Goal: Task Accomplishment & Management: Manage account settings

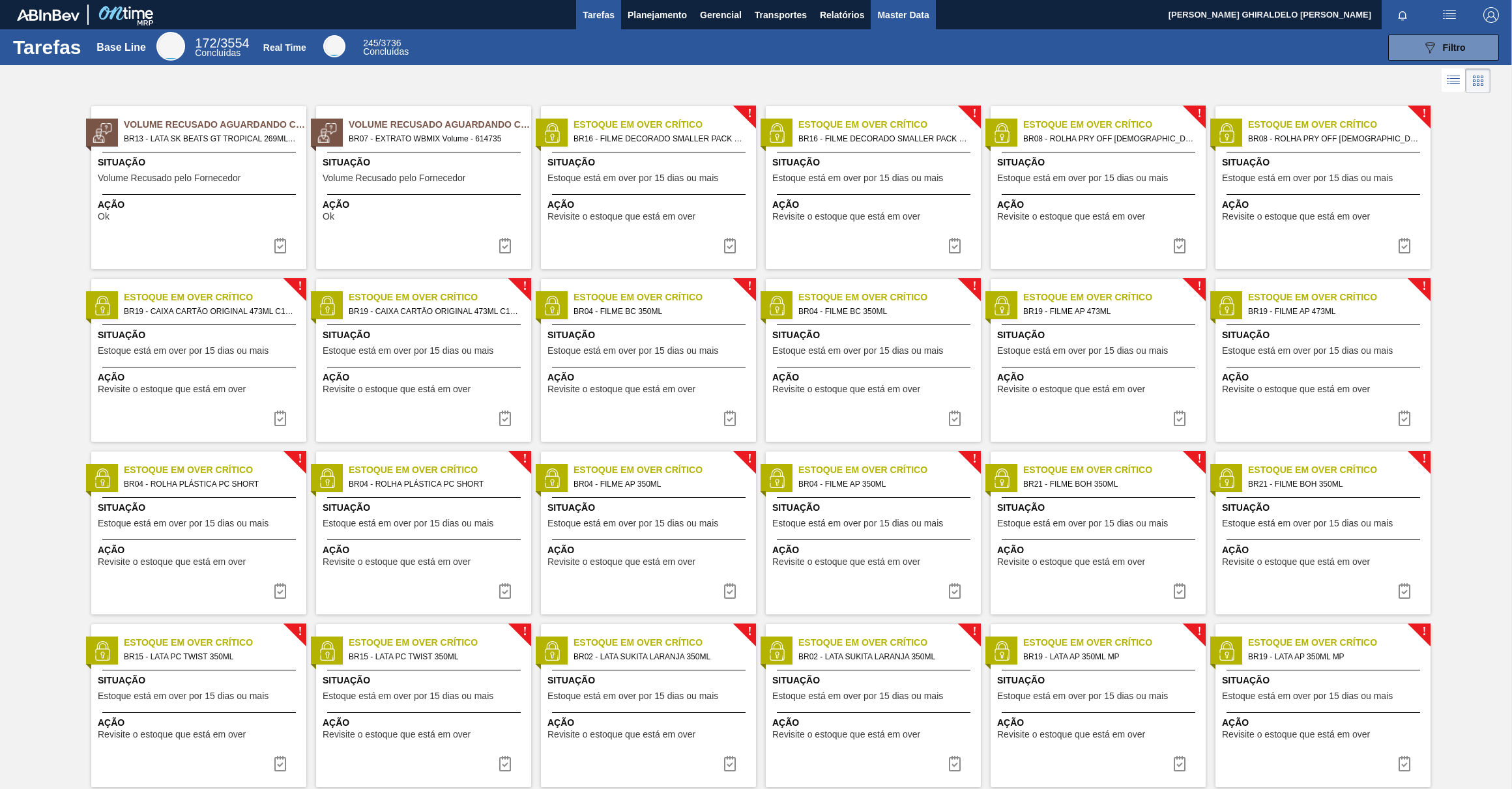
click at [920, 10] on span "Master Data" at bounding box center [903, 14] width 52 height 15
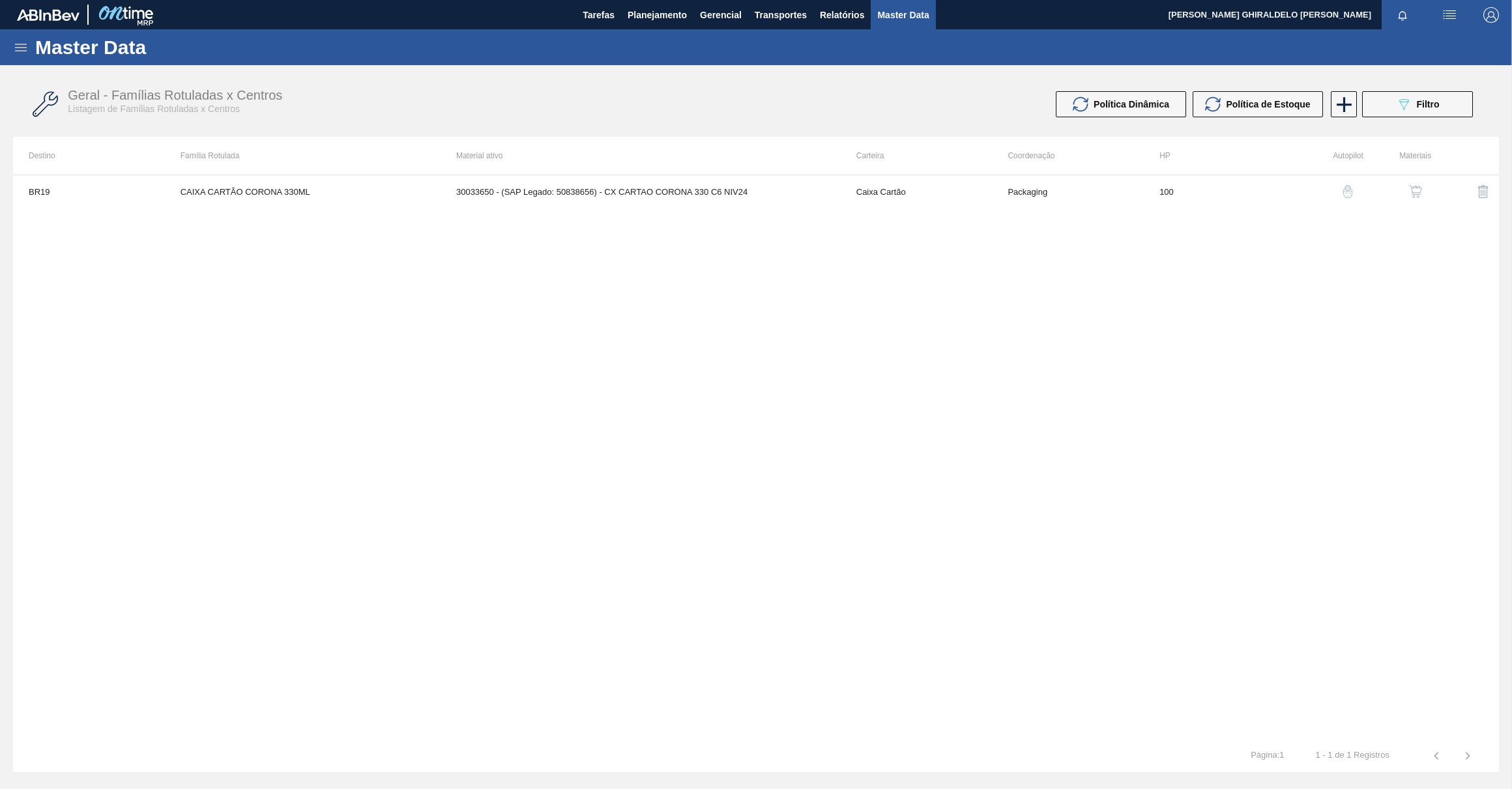
click at [14, 55] on div "Master Data" at bounding box center [756, 47] width 1512 height 36
click at [13, 51] on icon at bounding box center [20, 47] width 15 height 15
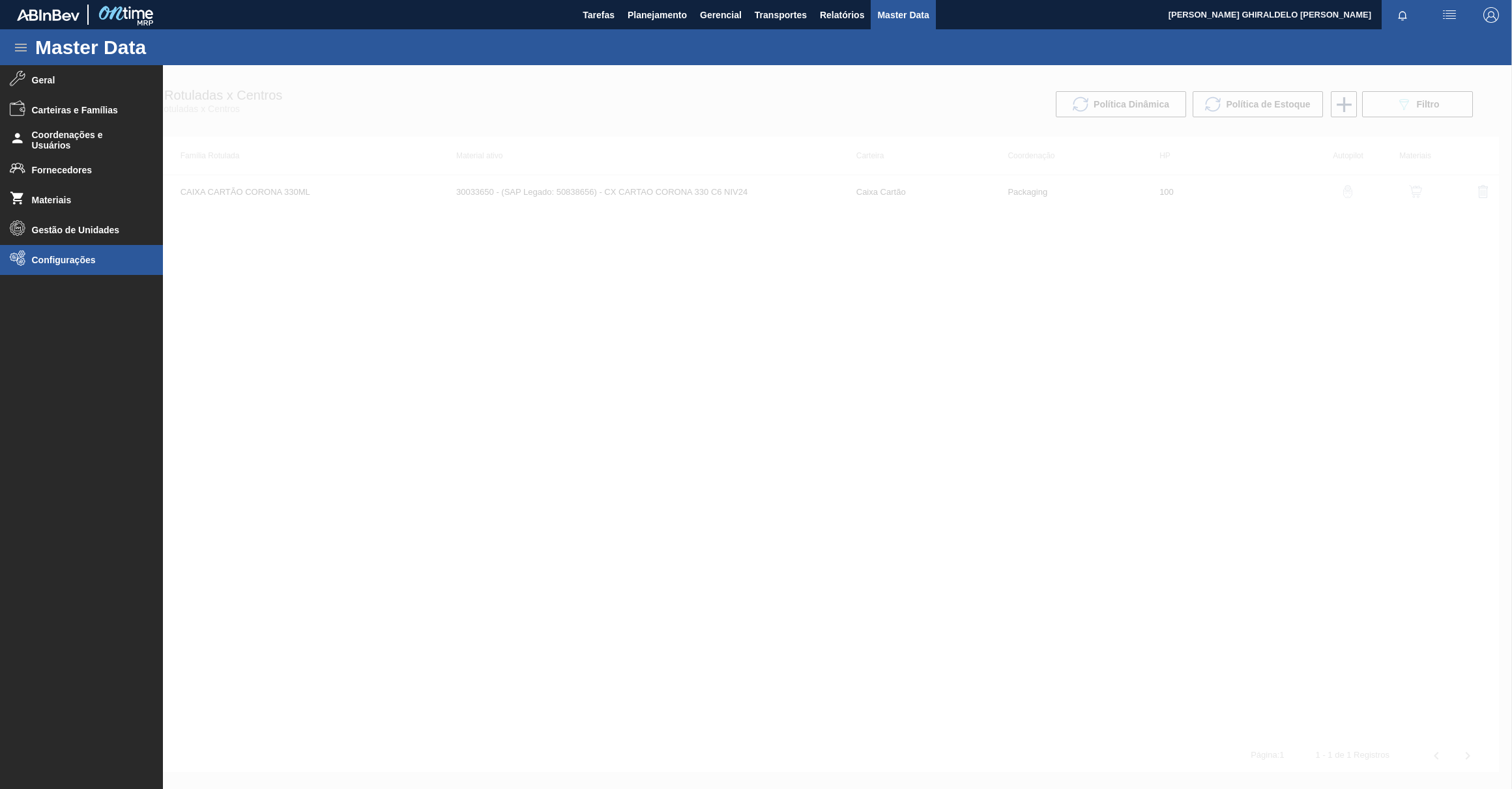
click at [102, 267] on li "Configurações" at bounding box center [81, 259] width 163 height 30
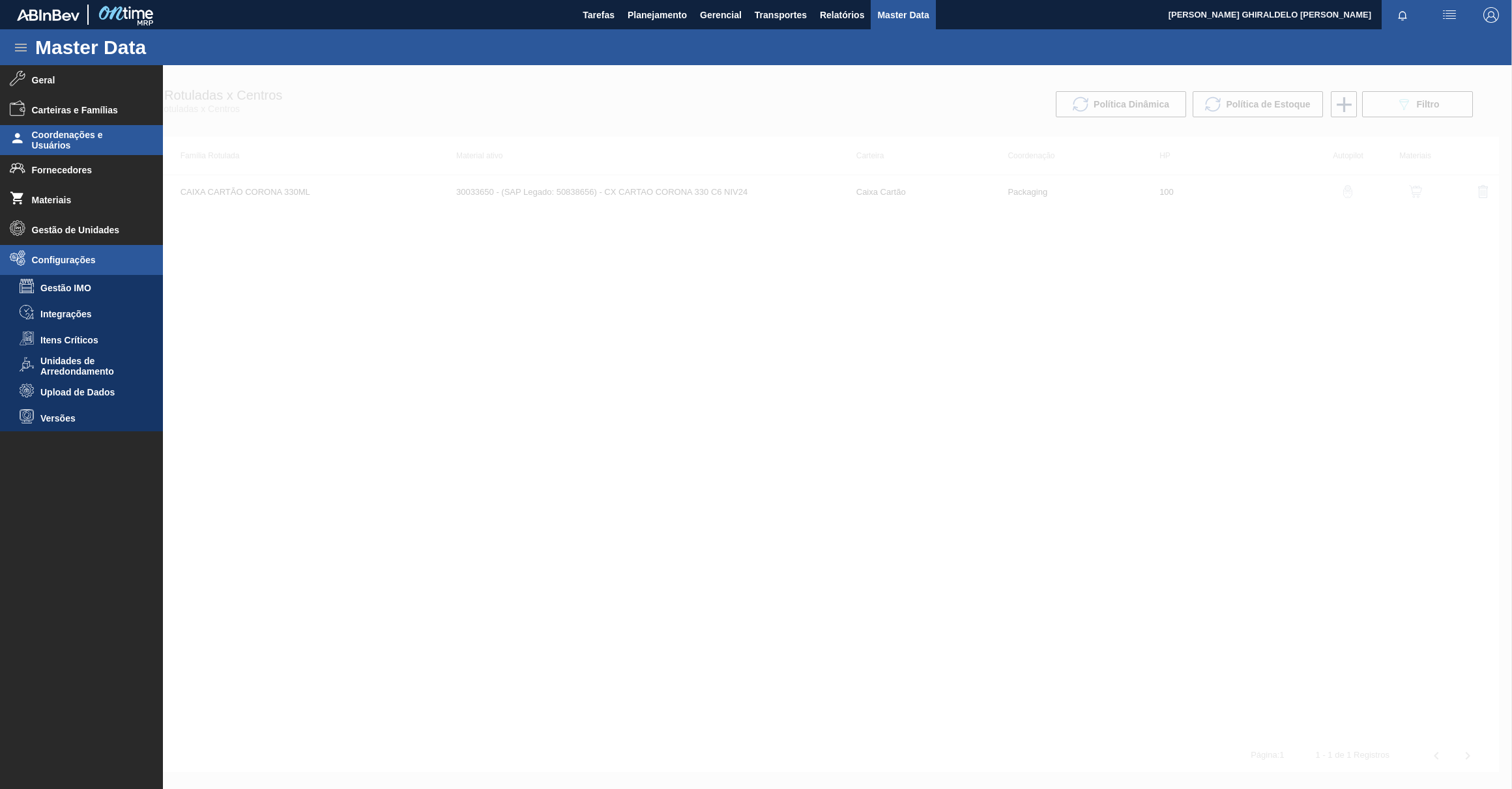
click at [84, 143] on span "Coordenações e Usuários" at bounding box center [86, 140] width 108 height 21
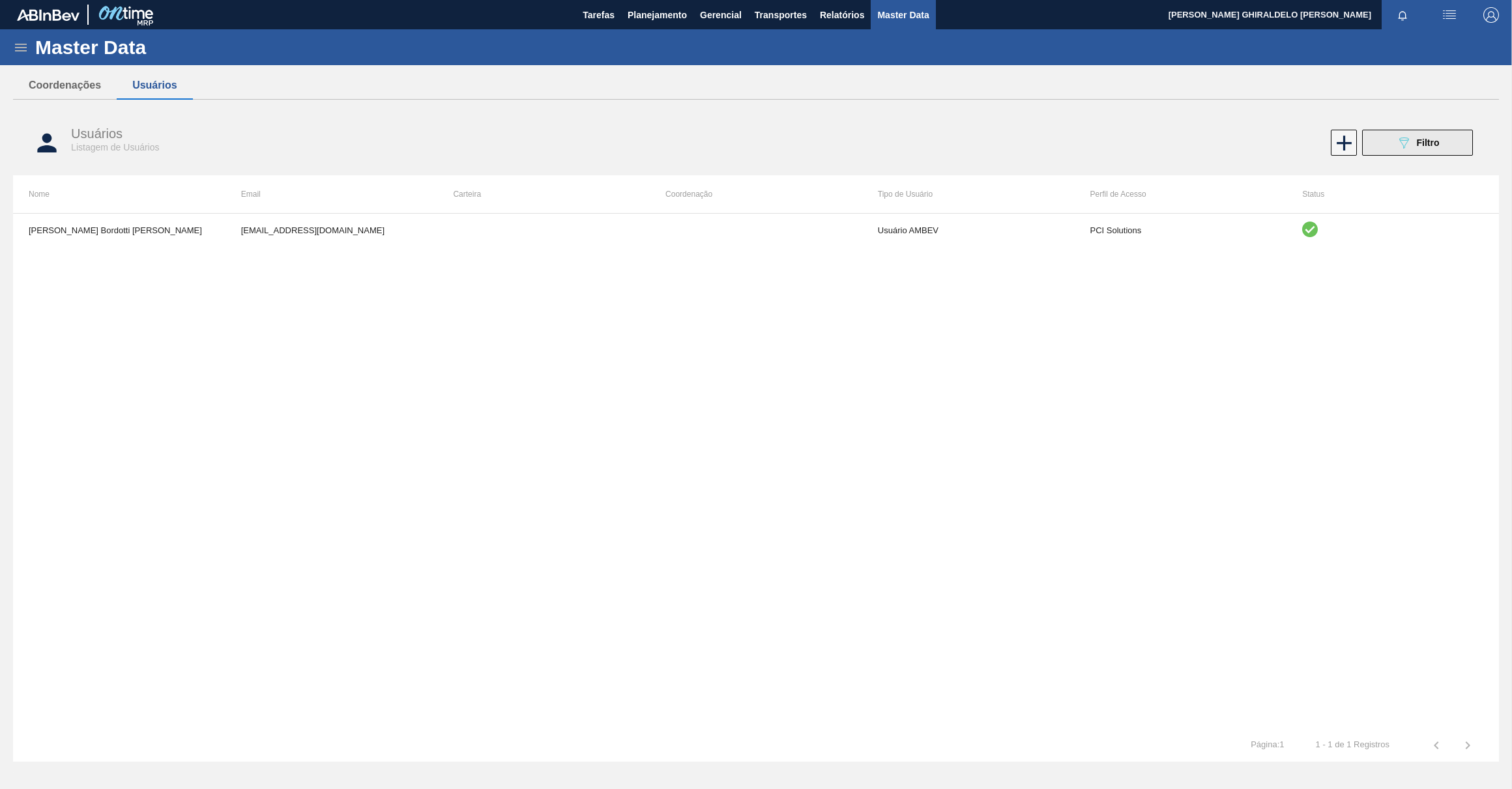
click at [1427, 134] on button "089F7B8B-B2A5-4AFE-B5C0-19BA573D28AC Filtro" at bounding box center [1418, 143] width 111 height 26
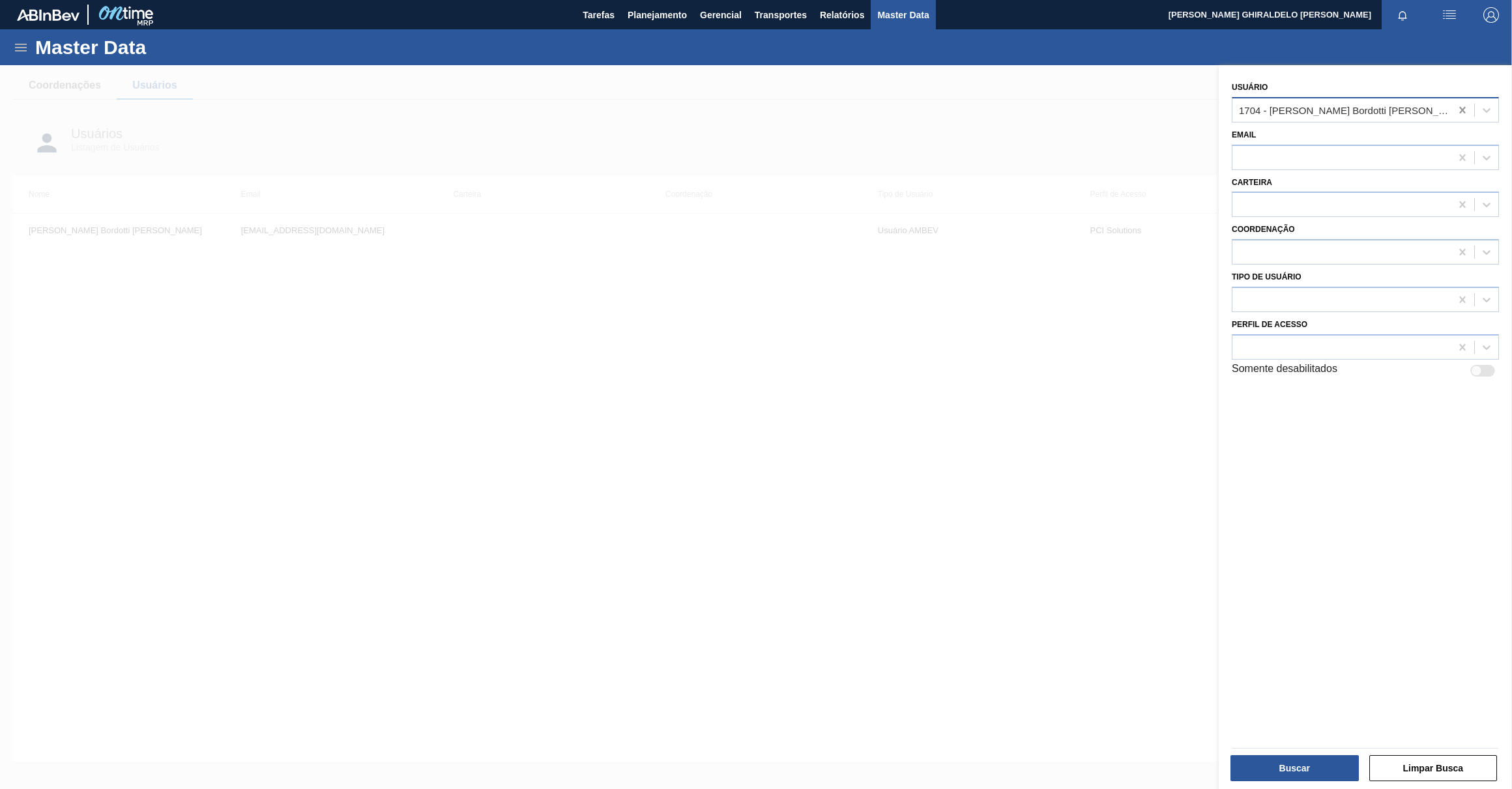
click at [1460, 108] on icon at bounding box center [1462, 110] width 6 height 6
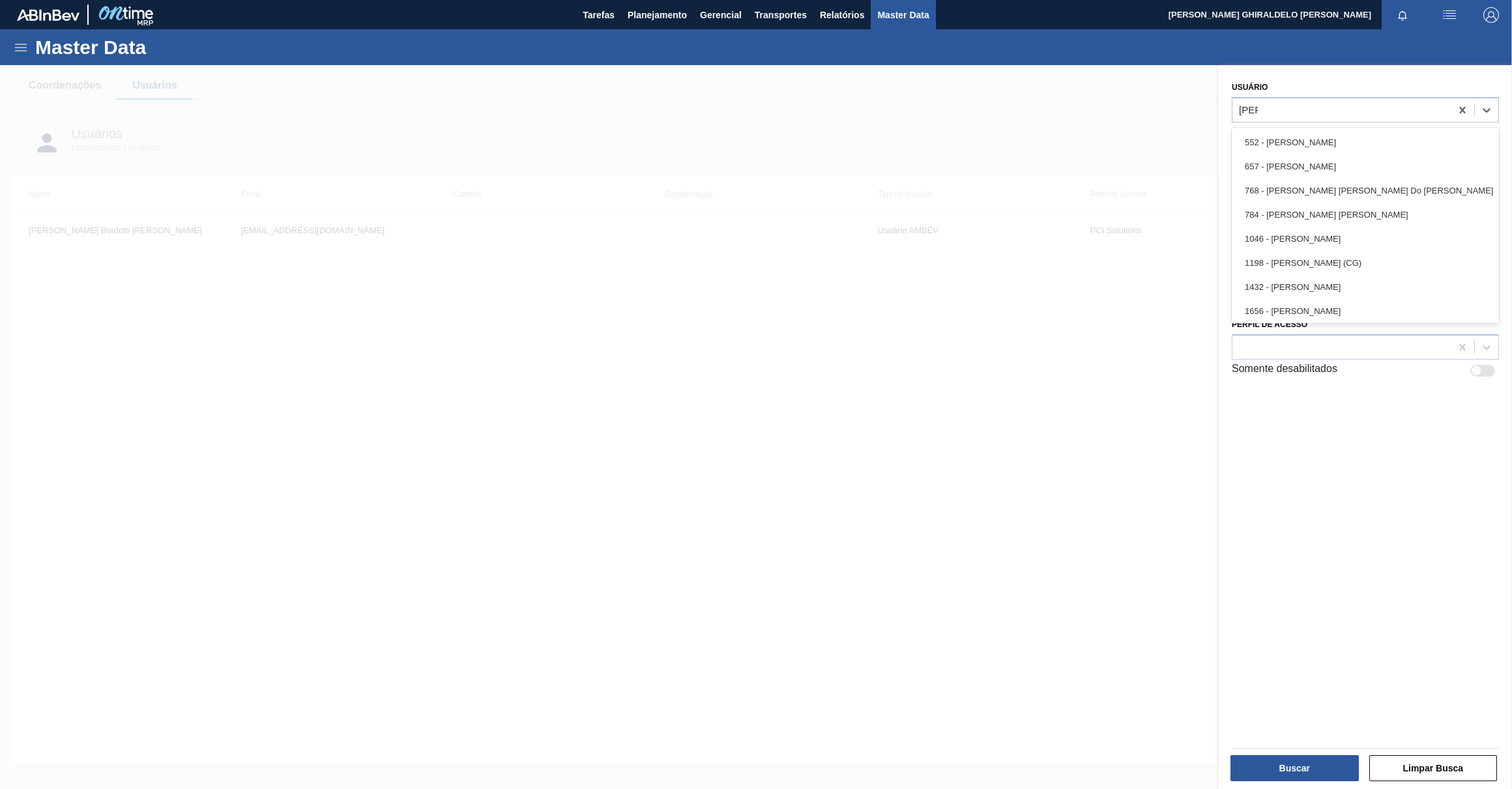
type input "[PERSON_NAME]"
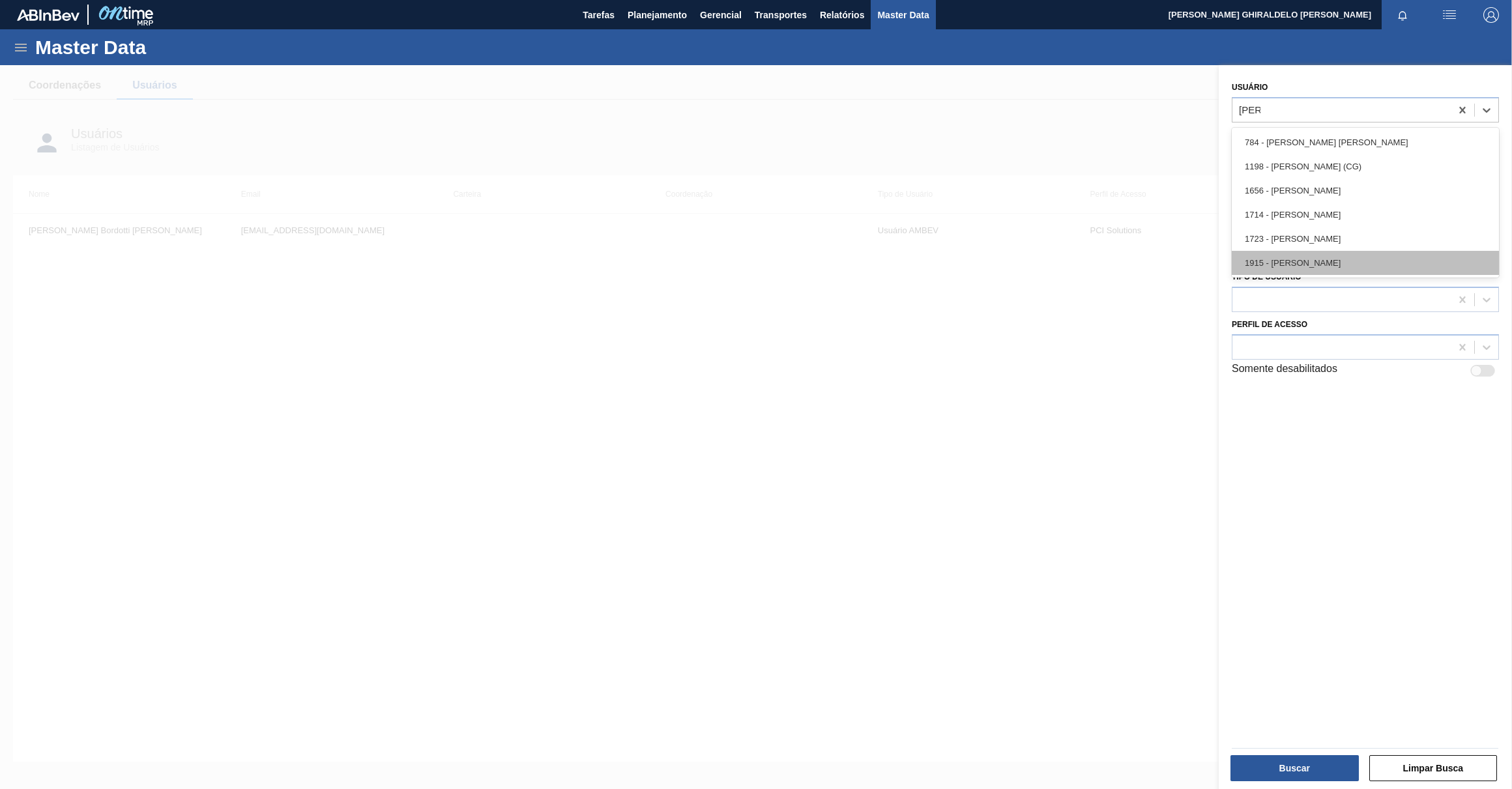
click at [1330, 266] on div "1915 - [PERSON_NAME]" at bounding box center [1365, 263] width 267 height 24
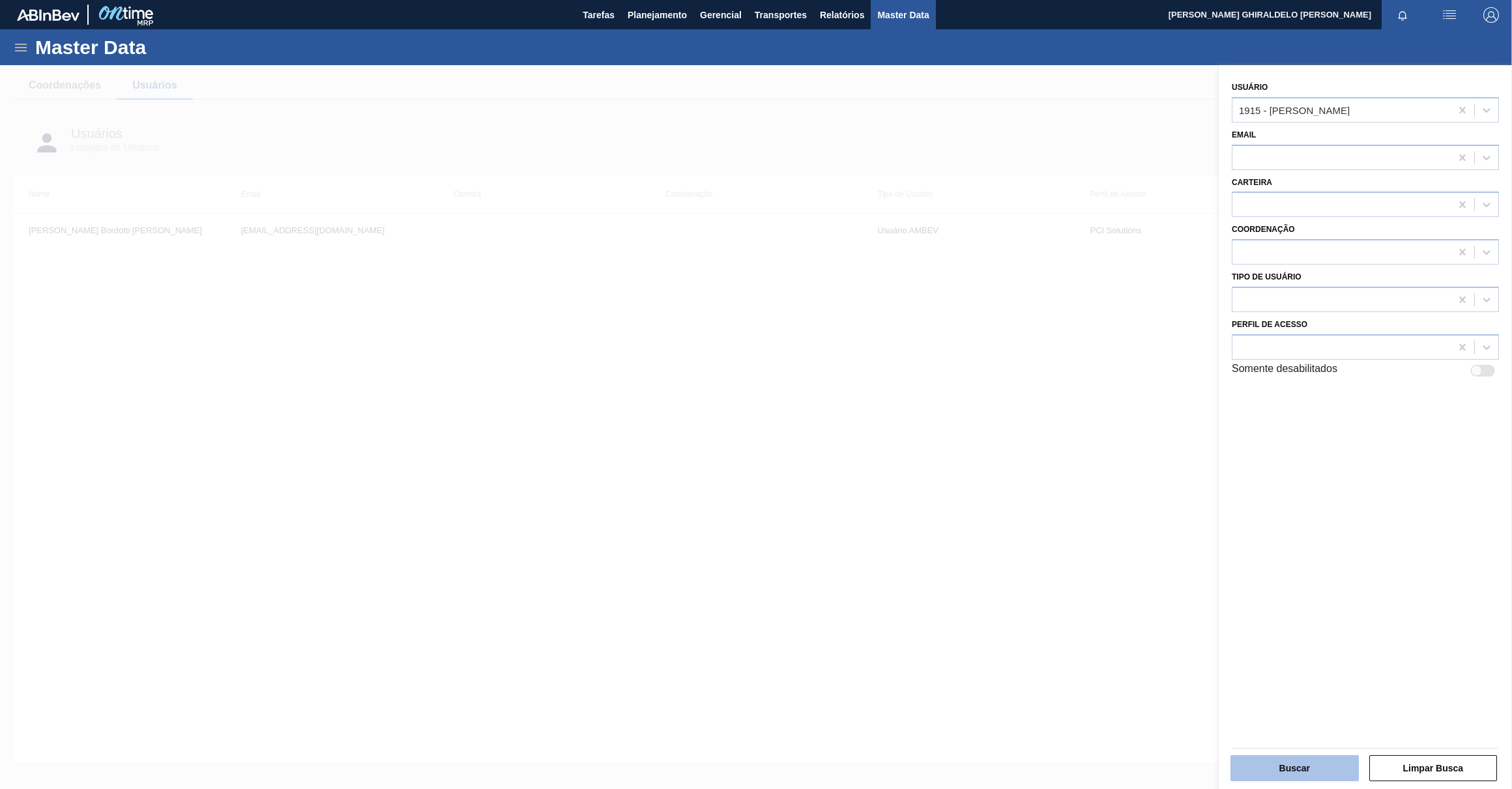
click at [1284, 758] on button "Buscar" at bounding box center [1295, 768] width 129 height 26
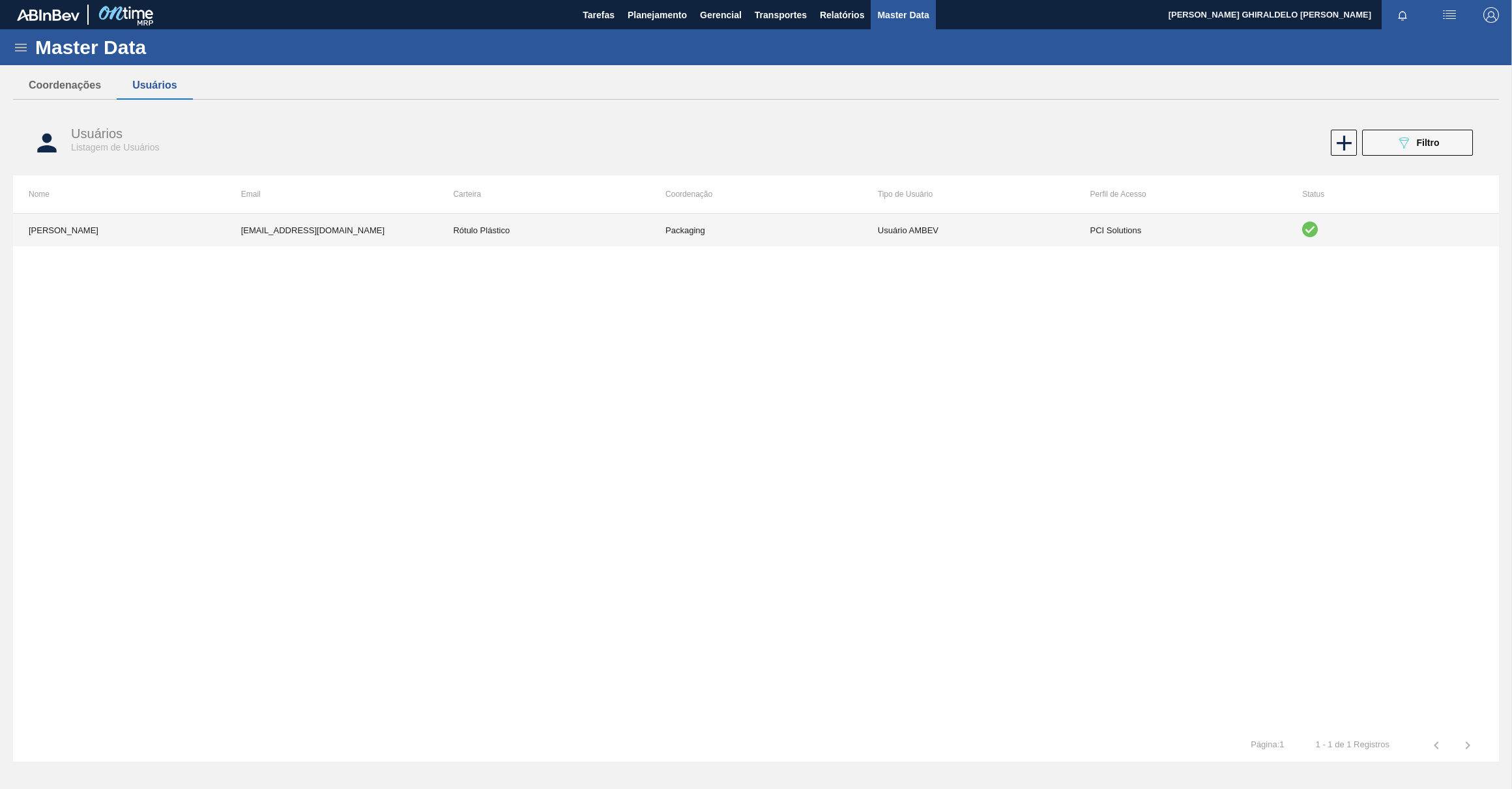
click at [769, 227] on td "Packaging" at bounding box center [756, 230] width 213 height 32
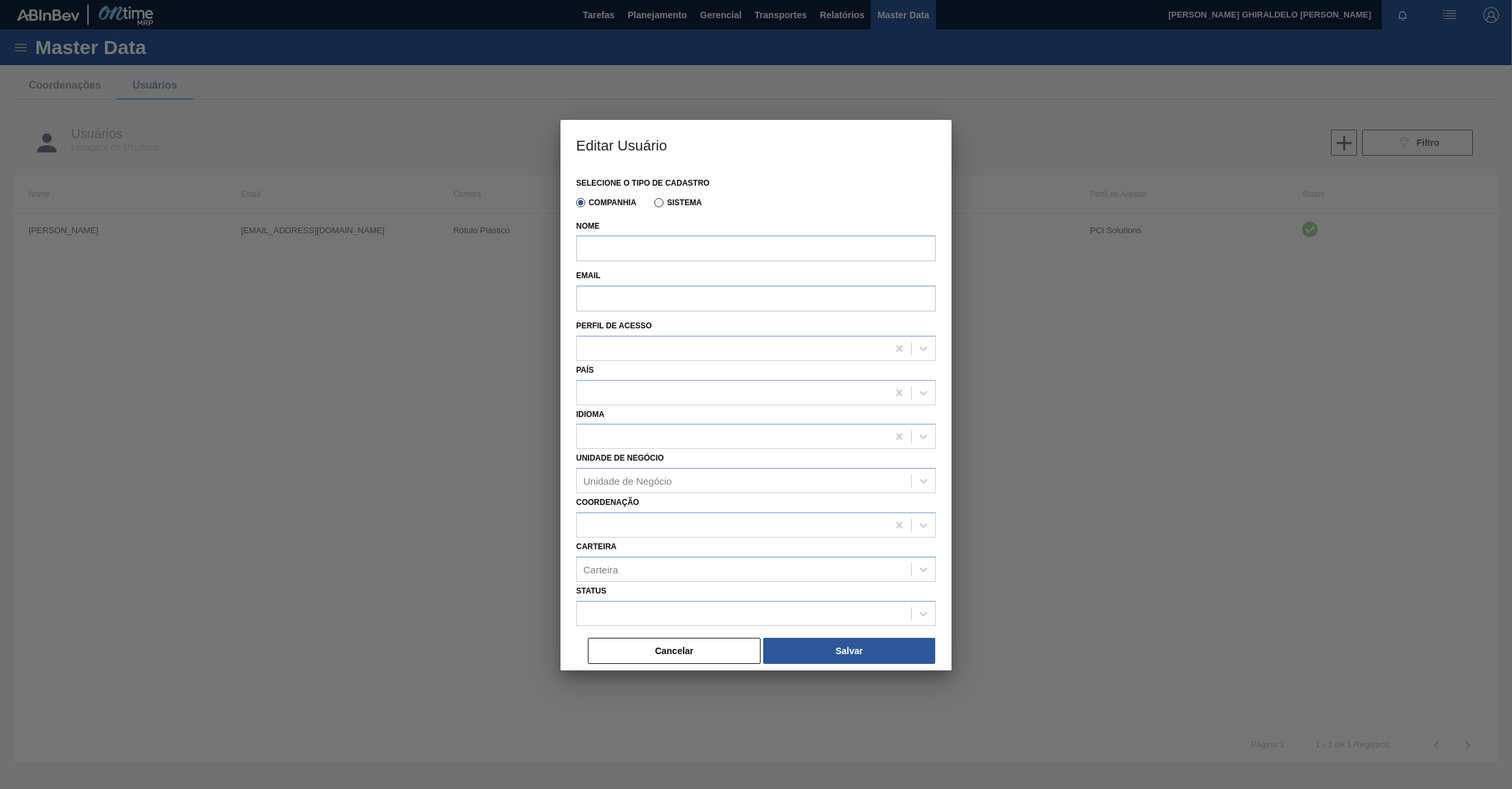
type input "[PERSON_NAME]"
type input "[EMAIL_ADDRESS][DOMAIN_NAME]"
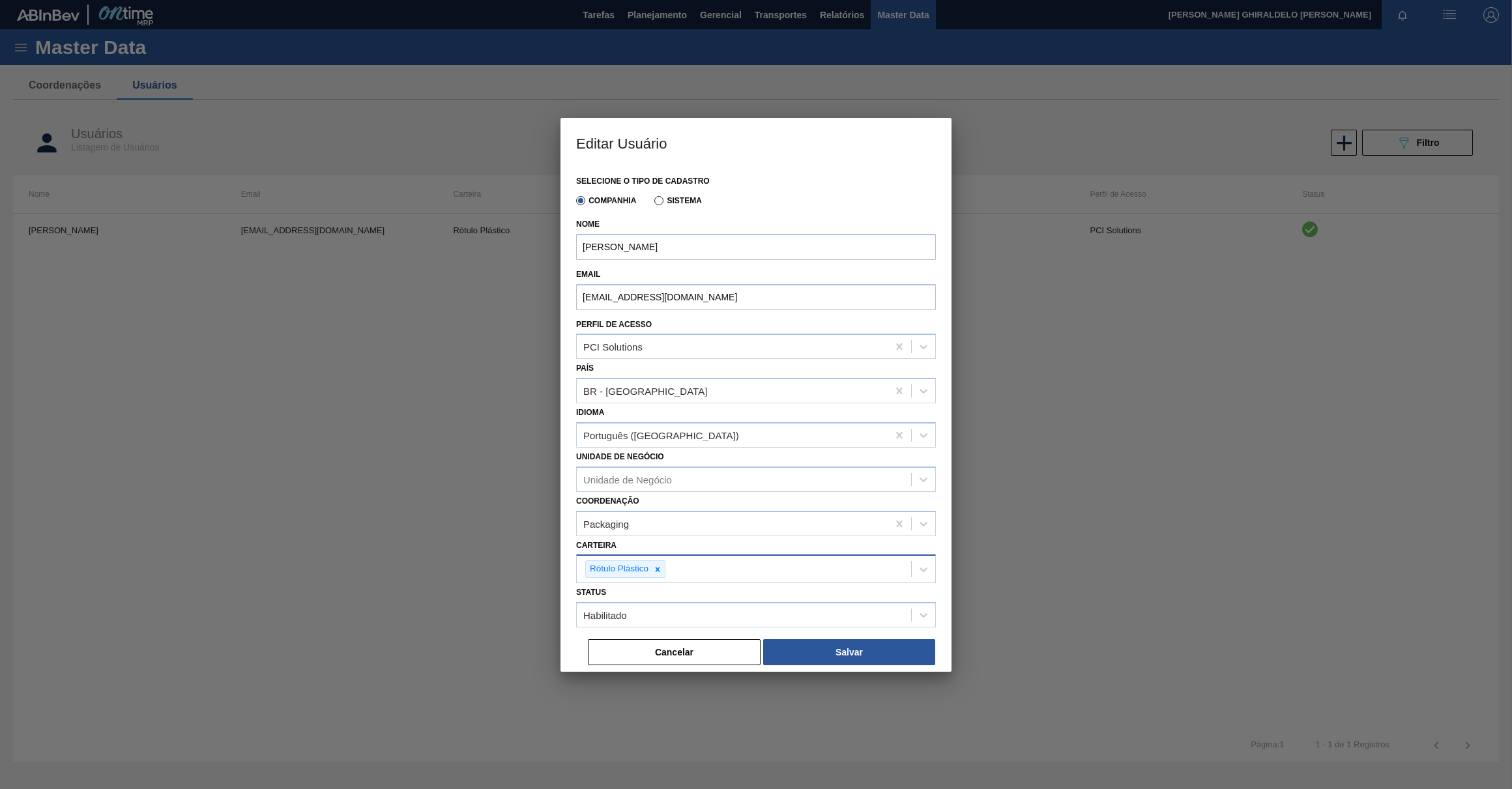
click at [704, 566] on div "Rótulo Plástico" at bounding box center [744, 569] width 334 height 27
type input "r"
type input "p"
click at [726, 545] on div "Carteira option [BEES] Água focused, 1 of 101. 101 results available. Use Up an…" at bounding box center [756, 560] width 360 height 48
click at [733, 522] on div "Packaging" at bounding box center [733, 523] width 311 height 19
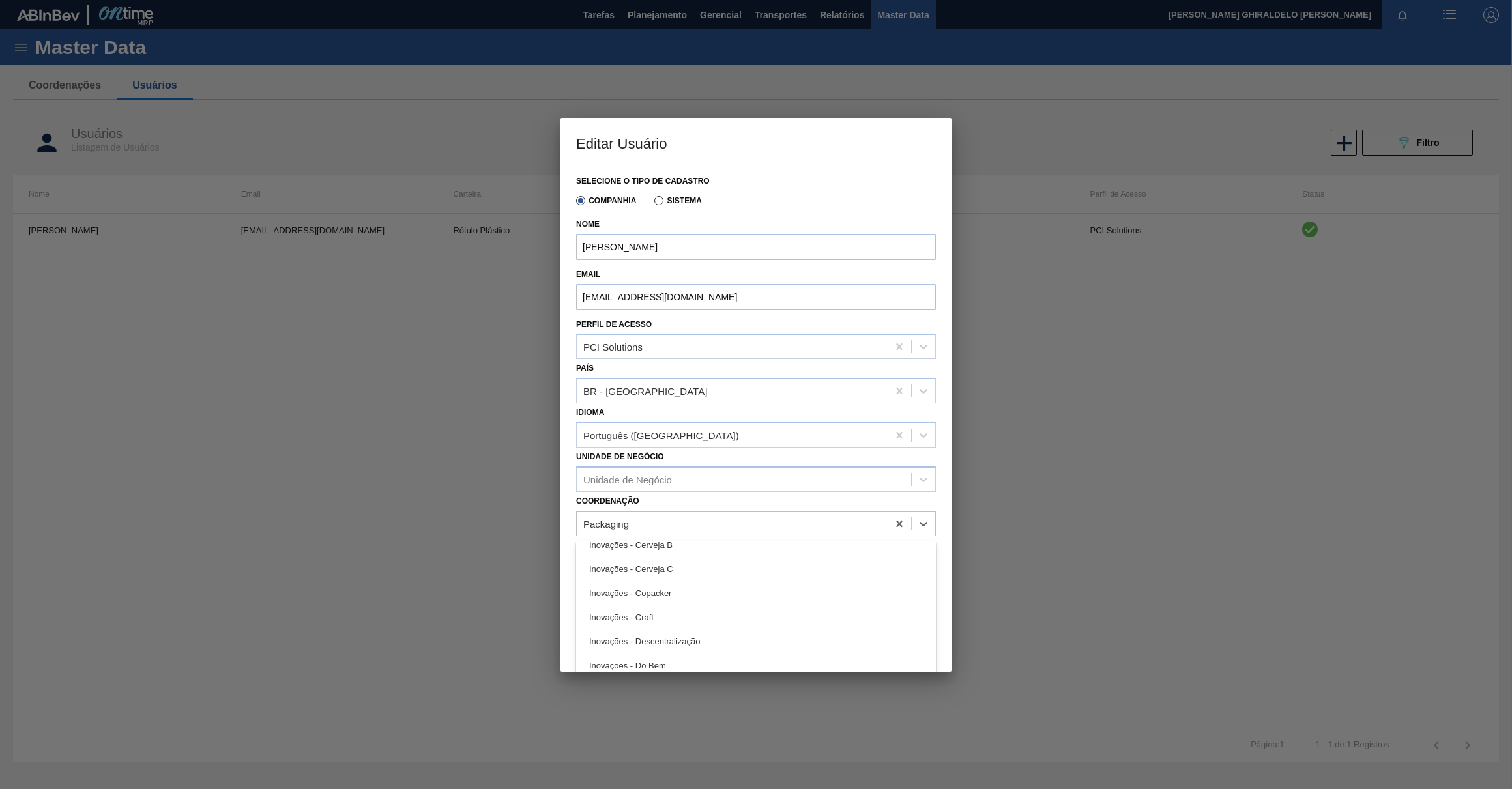
scroll to position [237, 0]
click at [857, 502] on div "Coordenação Packaging" at bounding box center [756, 514] width 360 height 44
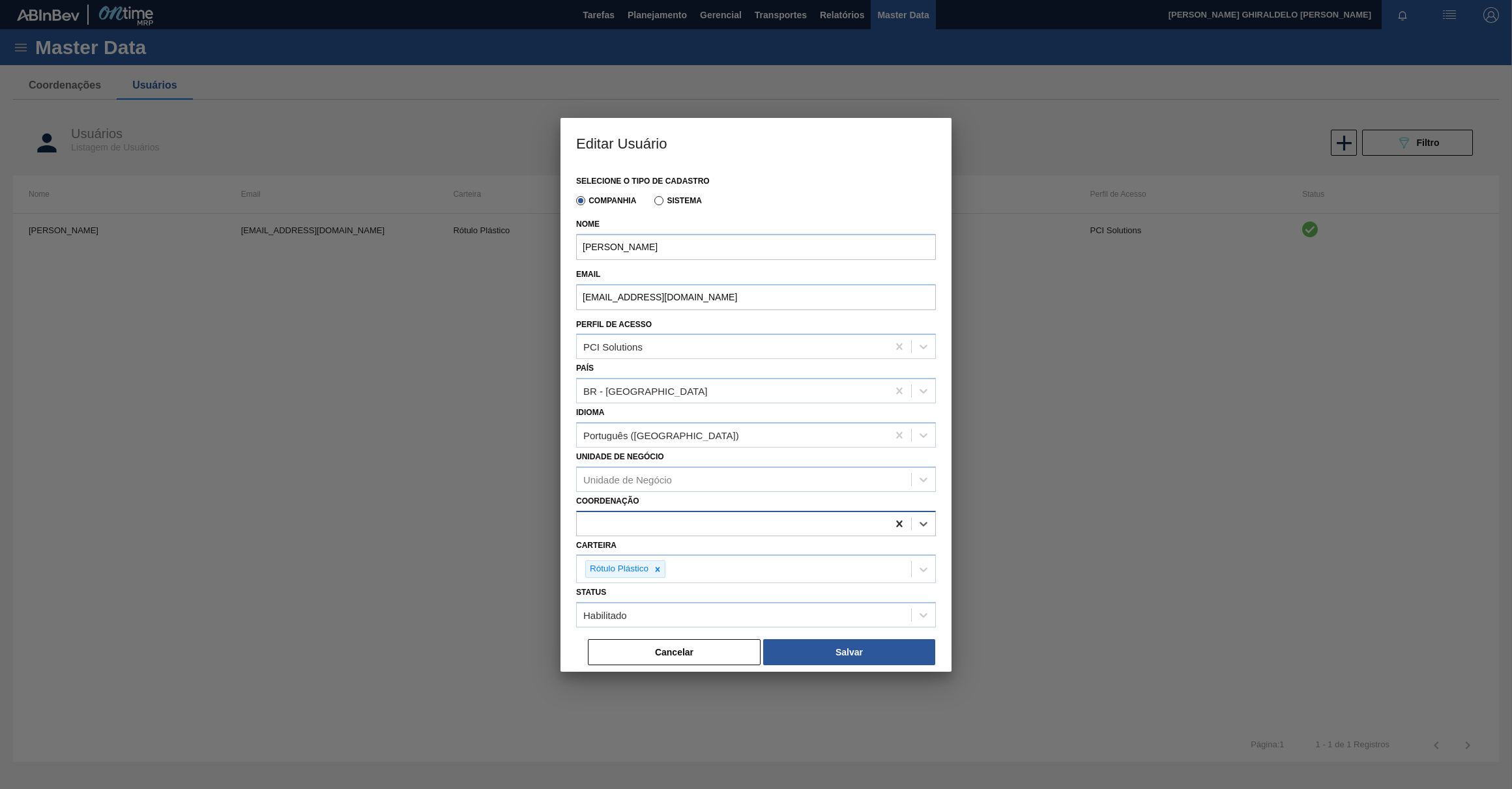
click at [899, 523] on icon at bounding box center [899, 523] width 6 height 6
click at [841, 639] on button "Salvar" at bounding box center [849, 652] width 172 height 26
